Goal: Find specific page/section: Find specific page/section

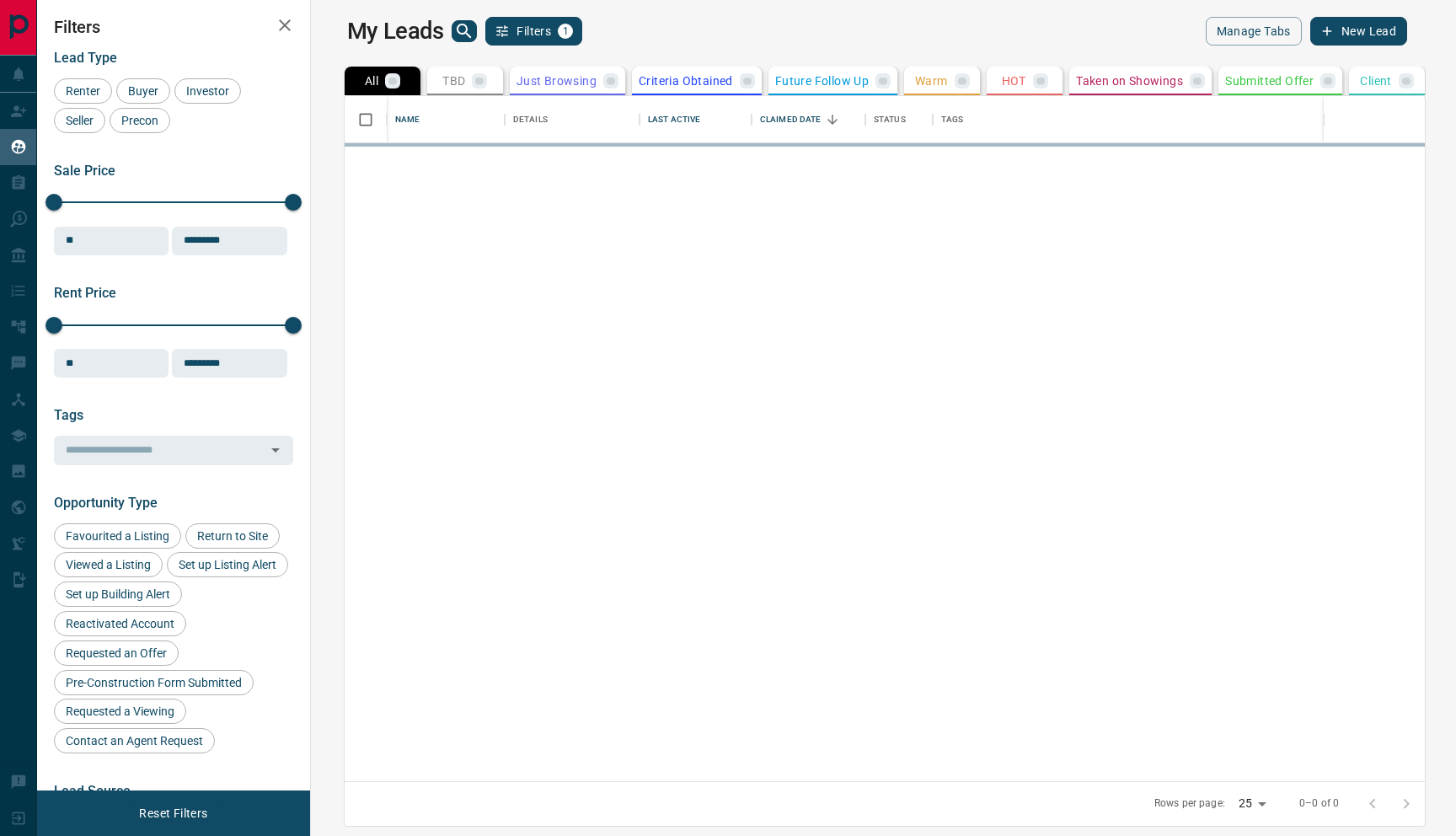
scroll to position [672, 1125]
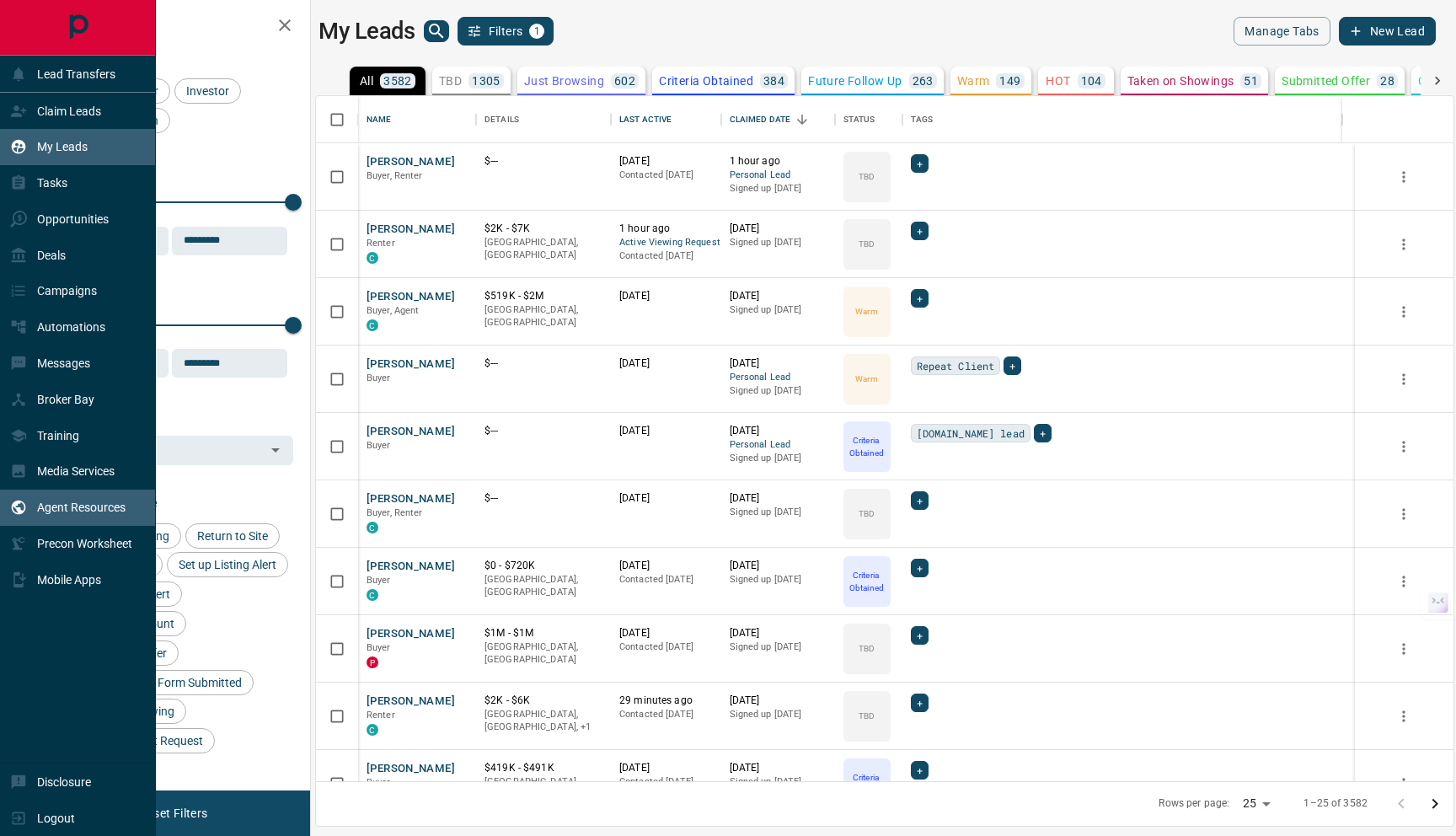
click at [65, 512] on p "Agent Resources" at bounding box center [82, 507] width 88 height 14
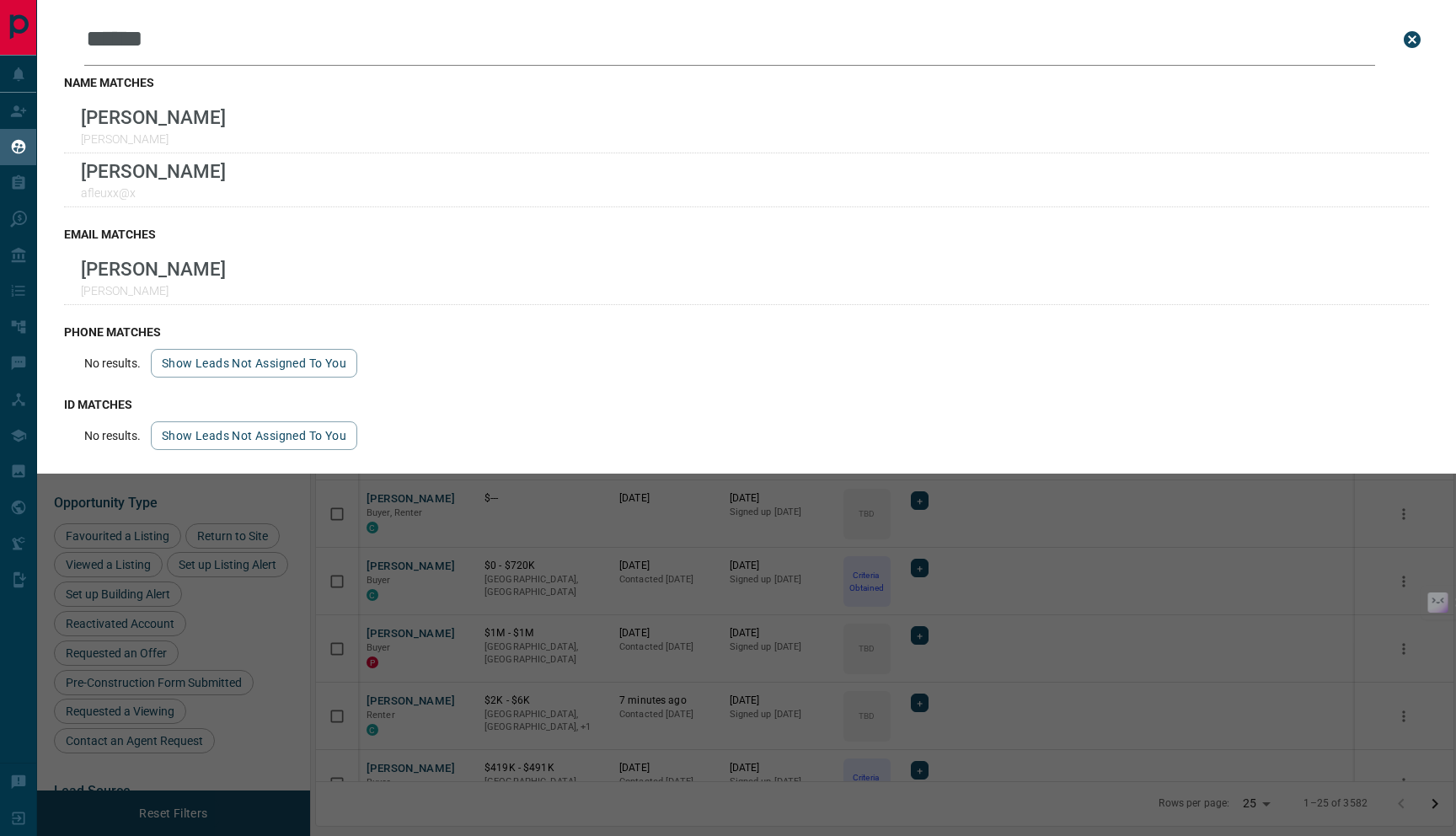
scroll to position [672, 1125]
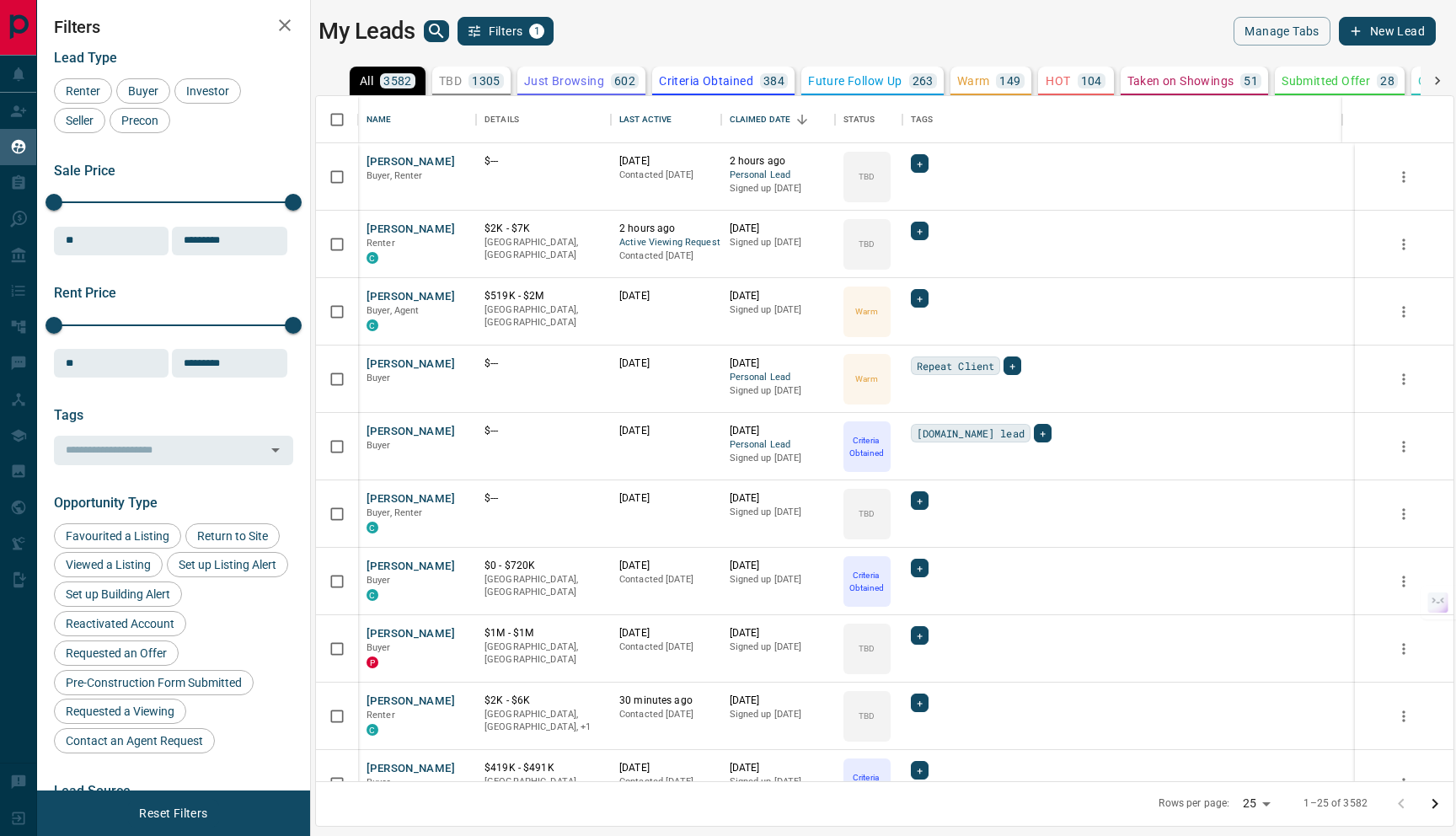
scroll to position [672, 1125]
